Goal: Task Accomplishment & Management: Complete application form

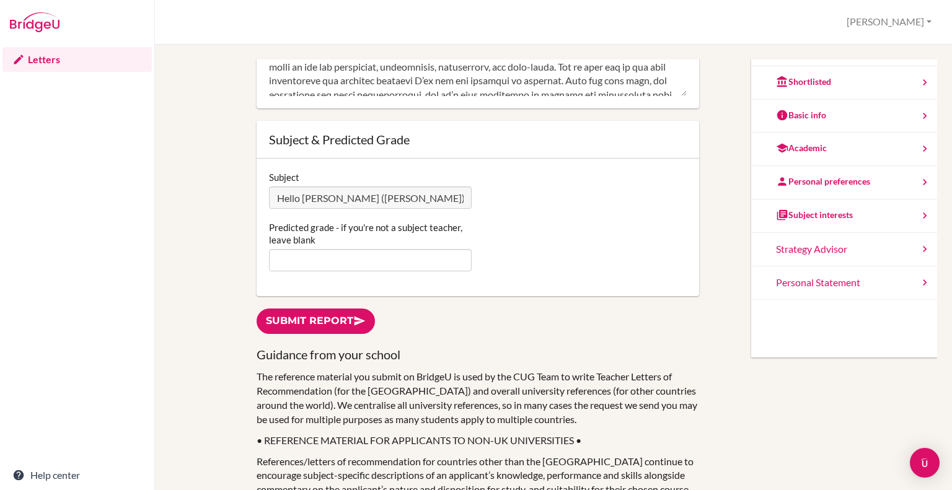
scroll to position [195, 0]
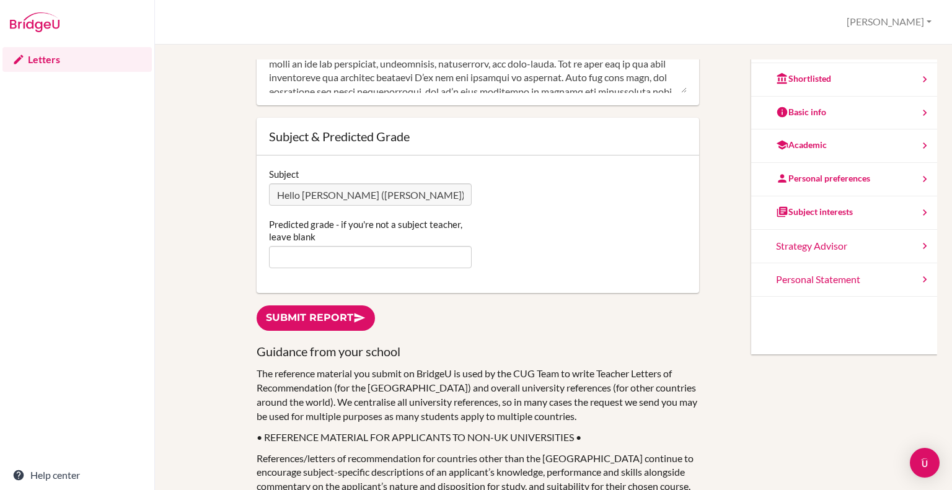
type textarea "Loremipsu 5, 3010 Dolors am Consecteturadi eli Se, Doe Tem I utla etdo magnaali…"
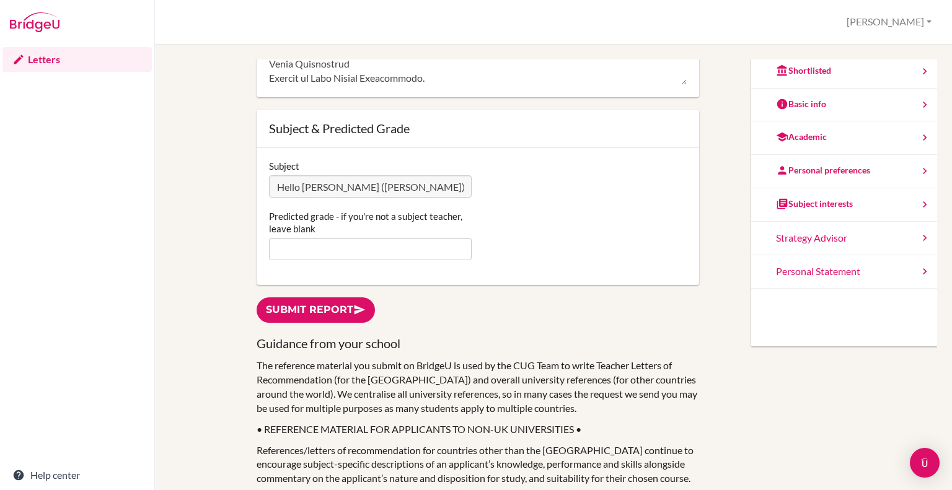
scroll to position [205, 0]
click at [311, 305] on link "Submit report" at bounding box center [316, 308] width 118 height 25
